Goal: Information Seeking & Learning: Learn about a topic

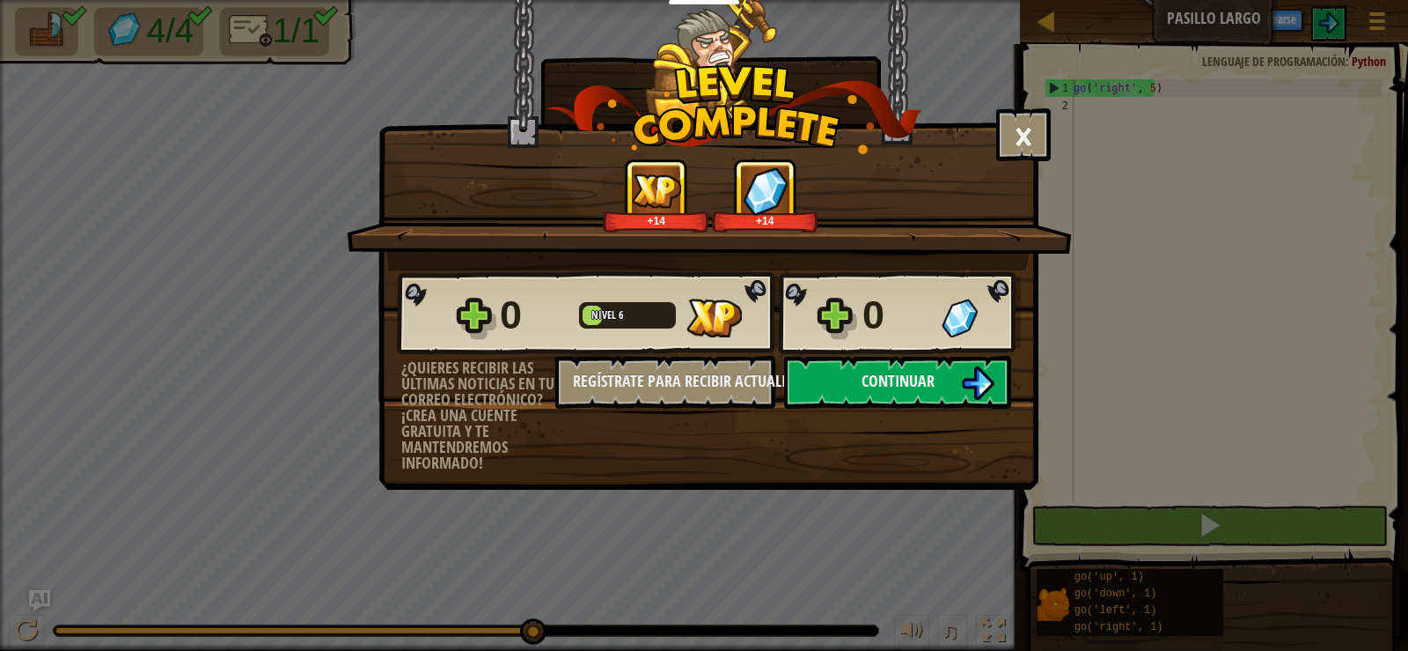
scroll to position [8, 1]
click at [957, 382] on button "Continuar" at bounding box center [897, 382] width 227 height 53
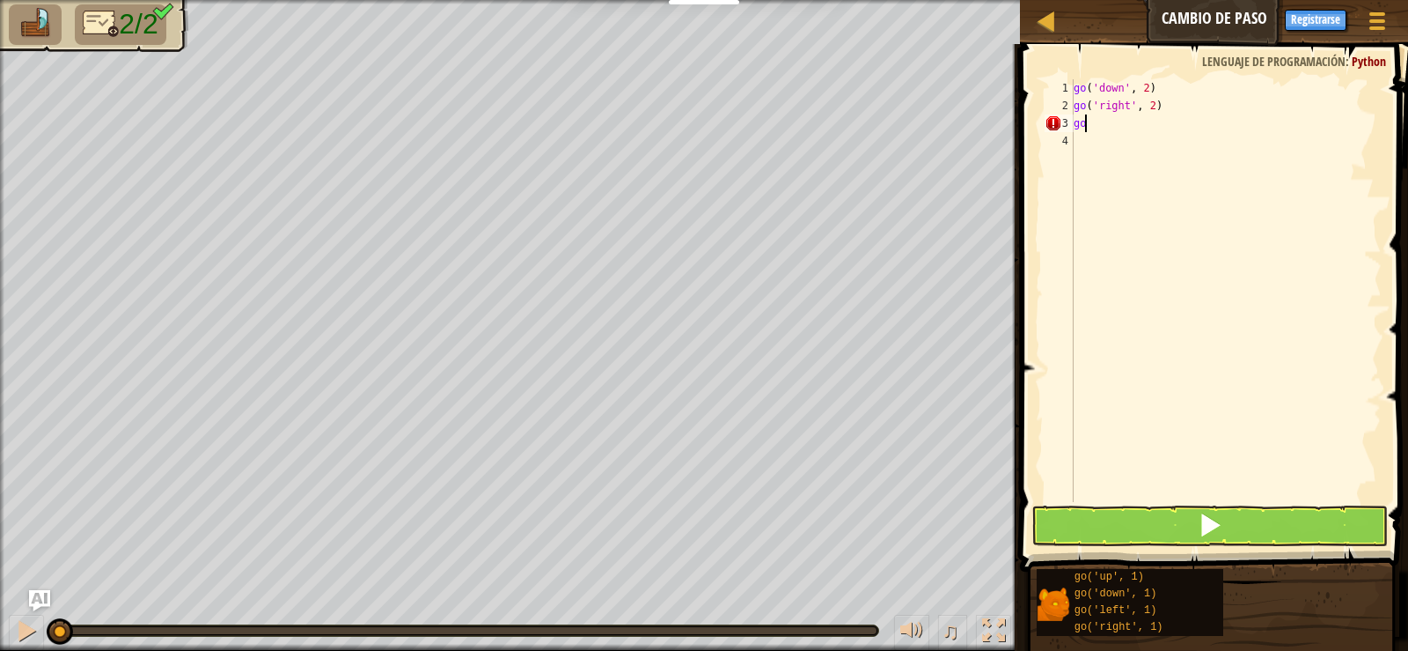
scroll to position [8, 0]
type textarea "g"
type textarea "go('right', 5)"
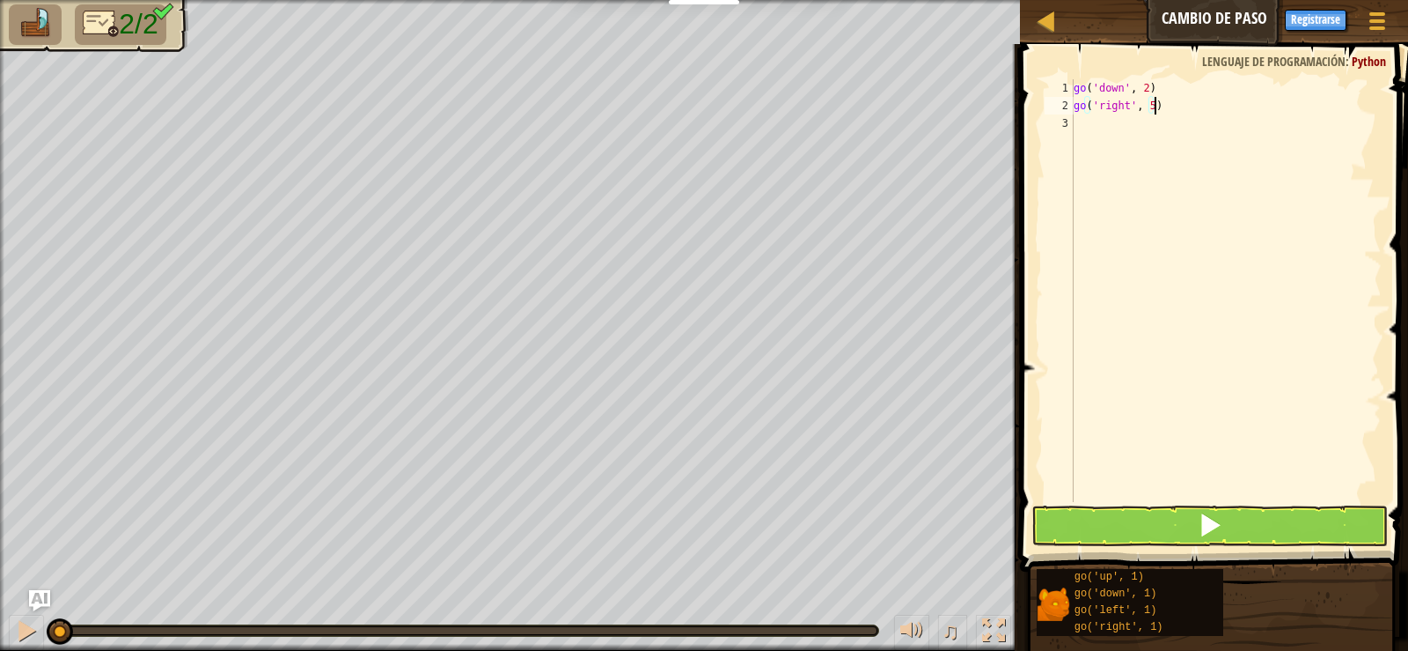
type textarea "}"
click at [1146, 515] on button at bounding box center [1210, 525] width 356 height 40
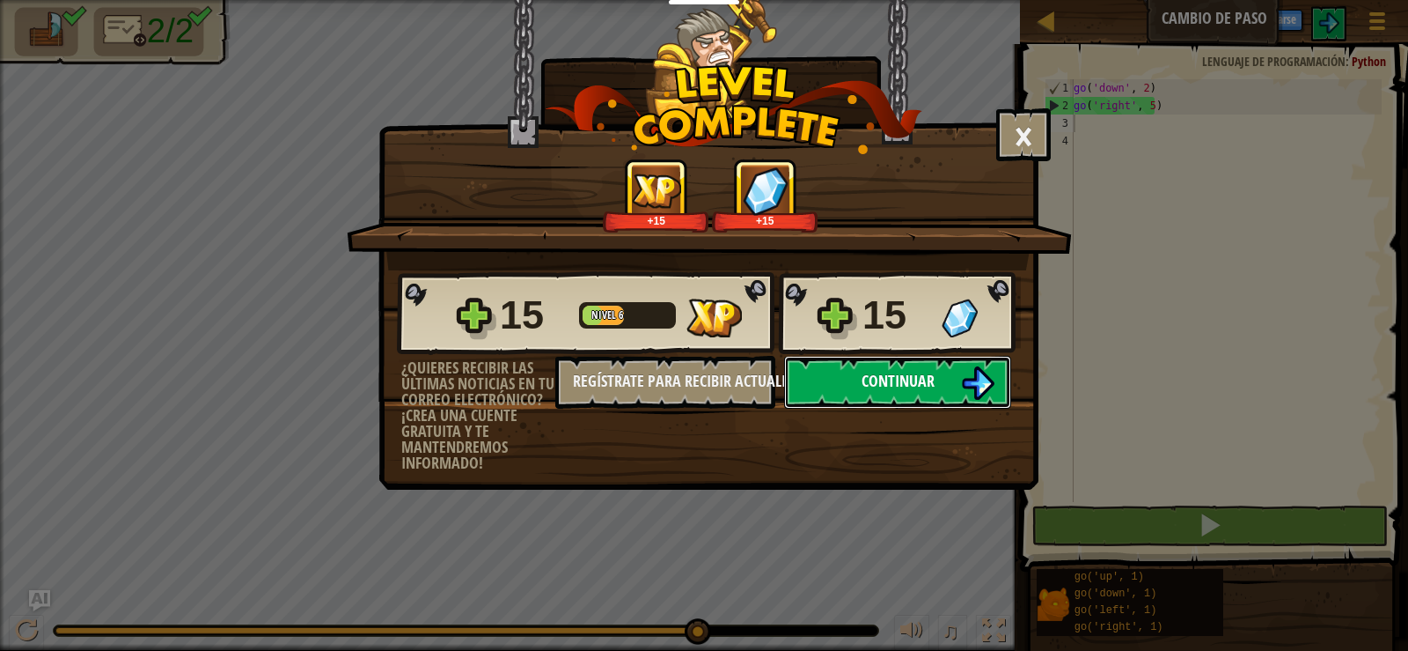
click at [905, 377] on span "Continuar" at bounding box center [898, 381] width 73 height 22
